Goal: Task Accomplishment & Management: Complete application form

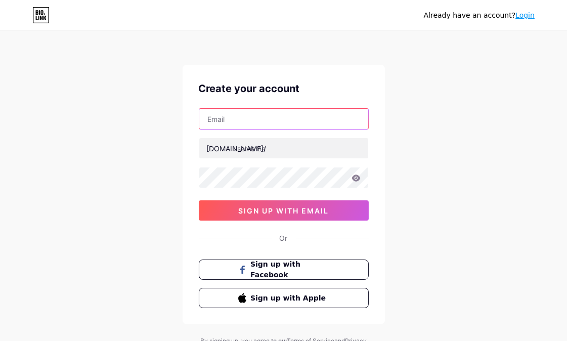
drag, startPoint x: 246, startPoint y: 108, endPoint x: 248, endPoint y: 114, distance: 6.1
click at [246, 109] on input "text" at bounding box center [283, 119] width 169 height 20
type input "[EMAIL_ADDRESS][DOMAIN_NAME]"
drag, startPoint x: 258, startPoint y: 122, endPoint x: 235, endPoint y: 142, distance: 30.5
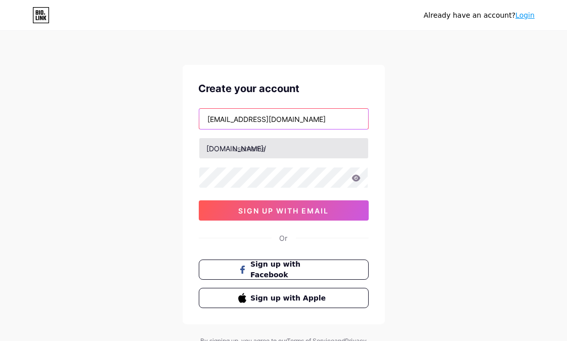
click at [196, 114] on div "Create your account [EMAIL_ADDRESS][DOMAIN_NAME] [DOMAIN_NAME]/ 0cAFcWeA4Rus26x…" at bounding box center [283, 194] width 202 height 259
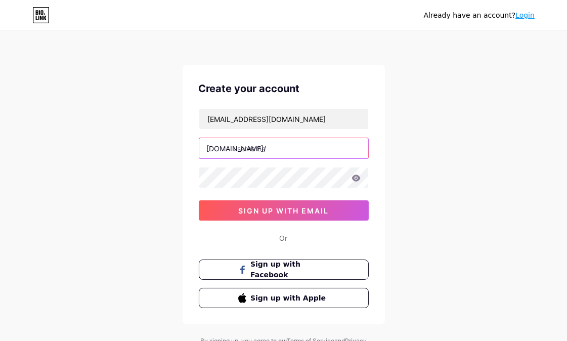
click at [261, 154] on input "text" at bounding box center [283, 148] width 169 height 20
paste input "solutionsstores"
type input "solutionsstores"
drag, startPoint x: 165, startPoint y: 190, endPoint x: 185, endPoint y: 198, distance: 22.1
click at [165, 190] on div "Already have an account? Login Create your account [EMAIL_ADDRESS][DOMAIN_NAME]…" at bounding box center [283, 193] width 567 height 387
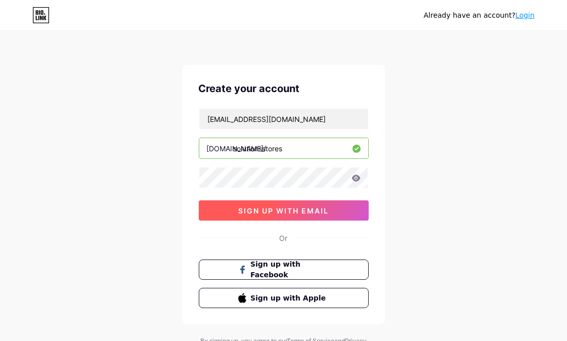
click at [274, 210] on span "sign up with email" at bounding box center [283, 210] width 90 height 9
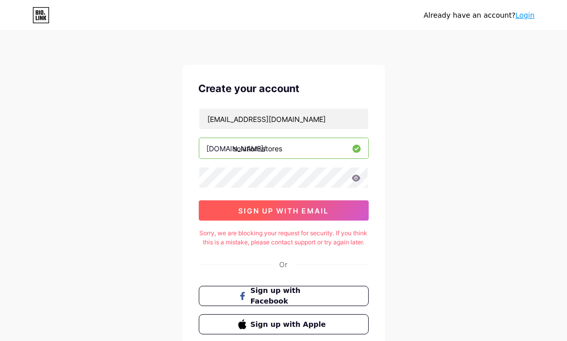
click at [252, 205] on button "sign up with email" at bounding box center [284, 210] width 170 height 20
click at [274, 203] on button "sign up with email" at bounding box center [284, 210] width 170 height 20
